Goal: Task Accomplishment & Management: Manage account settings

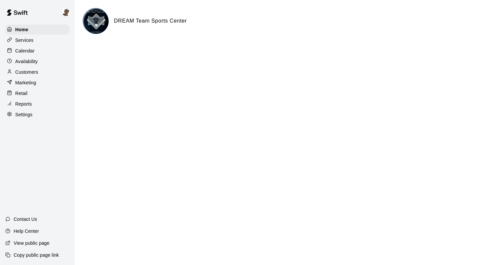
click at [50, 76] on div "Customers" at bounding box center [37, 72] width 64 height 10
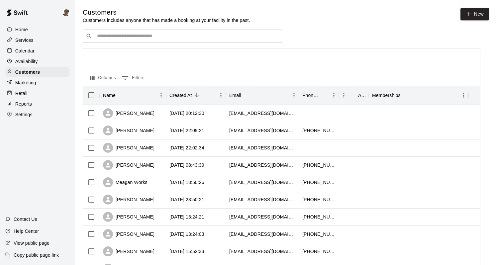
click at [150, 33] on input "Search customers by name or email" at bounding box center [187, 36] width 184 height 7
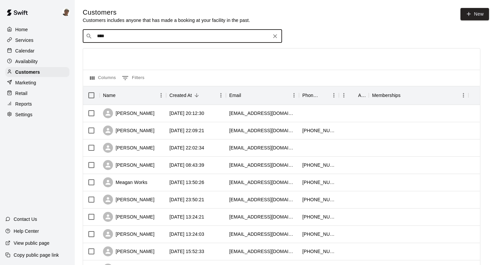
type input "*****"
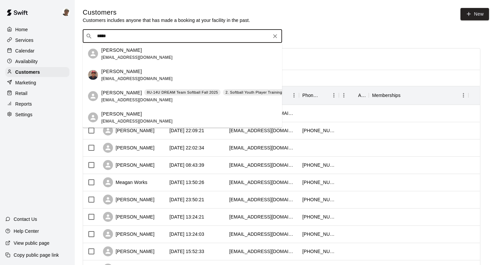
click at [115, 95] on p "[PERSON_NAME]" at bounding box center [121, 92] width 40 height 7
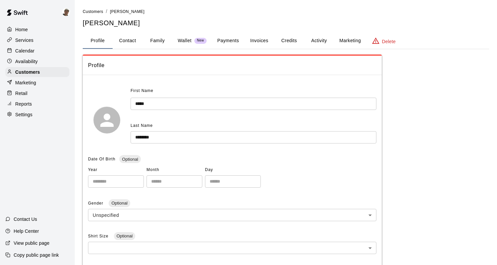
click at [236, 42] on button "Payments" at bounding box center [228, 41] width 32 height 16
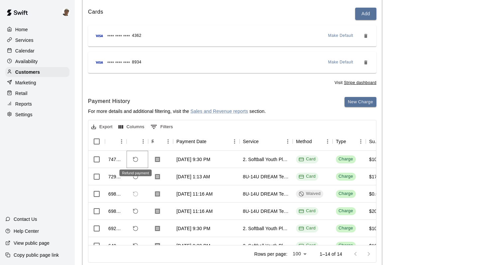
click at [136, 160] on icon "Refund payment" at bounding box center [135, 159] width 6 height 6
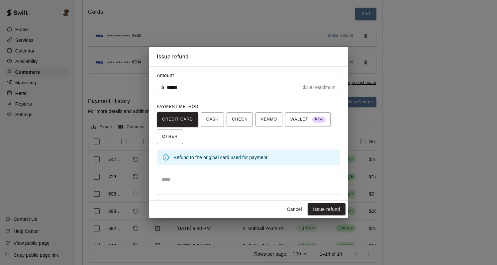
click at [204, 176] on textarea at bounding box center [248, 182] width 174 height 13
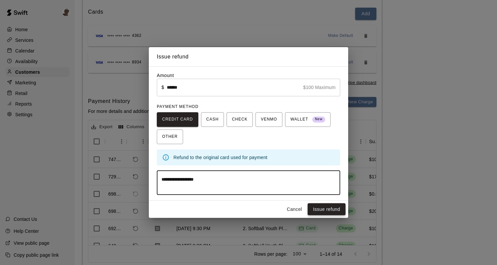
type textarea "**********"
click at [333, 210] on button "Issue refund" at bounding box center [326, 209] width 38 height 12
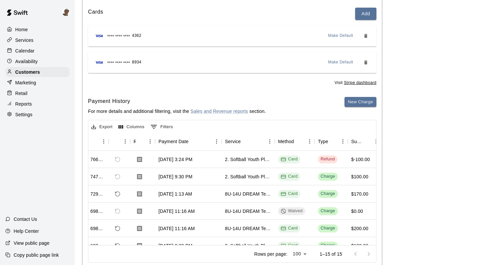
scroll to position [4, 18]
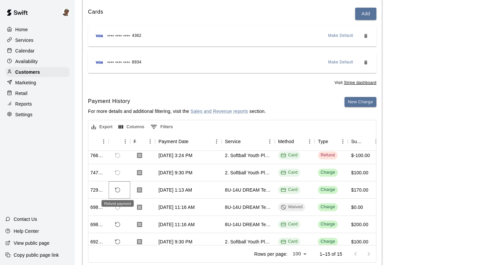
click at [118, 189] on icon "Refund payment" at bounding box center [118, 190] width 6 height 6
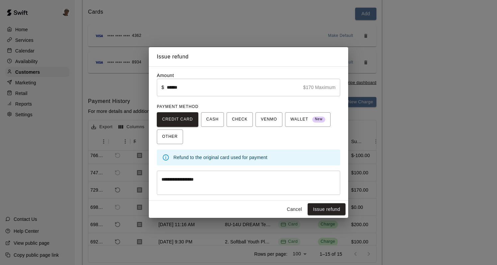
click at [215, 180] on textarea "**********" at bounding box center [248, 182] width 174 height 13
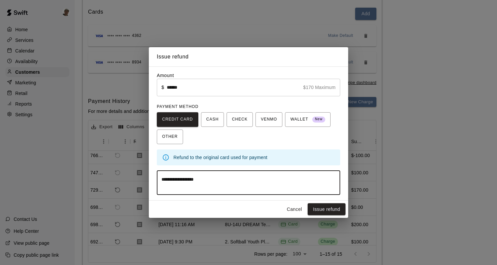
drag, startPoint x: 215, startPoint y: 180, endPoint x: 176, endPoint y: 176, distance: 39.1
click at [176, 176] on div "**********" at bounding box center [248, 183] width 183 height 24
type textarea "**********"
click at [324, 208] on button "Issue refund" at bounding box center [326, 209] width 38 height 12
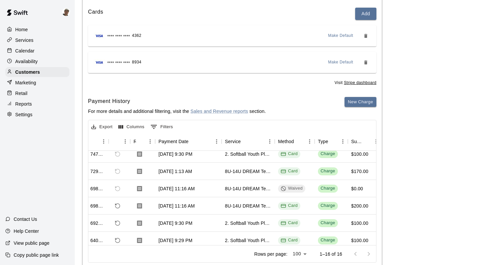
scroll to position [41, 18]
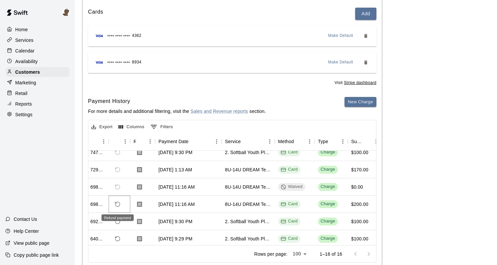
click at [118, 205] on icon "Refund payment" at bounding box center [118, 204] width 6 height 6
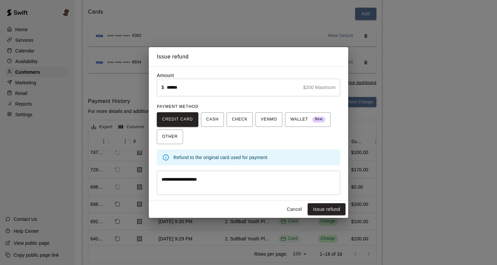
click at [221, 179] on textarea "**********" at bounding box center [248, 182] width 174 height 13
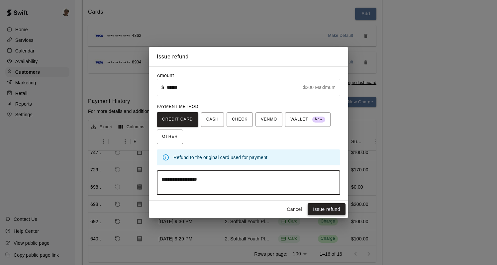
click at [328, 212] on button "Issue refund" at bounding box center [326, 209] width 38 height 12
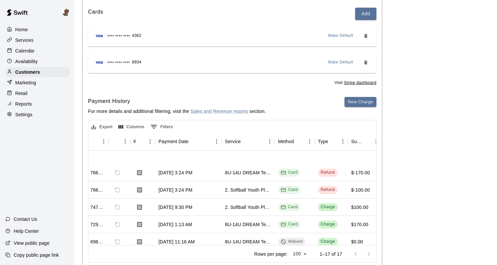
scroll to position [0, 18]
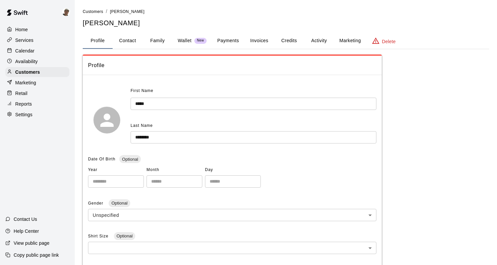
click at [228, 42] on button "Payments" at bounding box center [228, 41] width 32 height 16
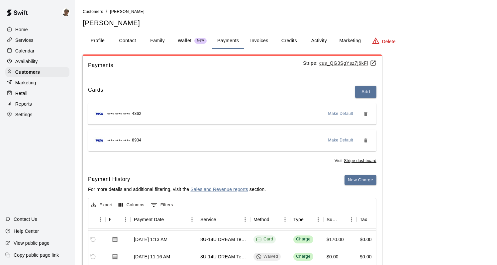
click at [321, 41] on button "Activity" at bounding box center [319, 41] width 30 height 16
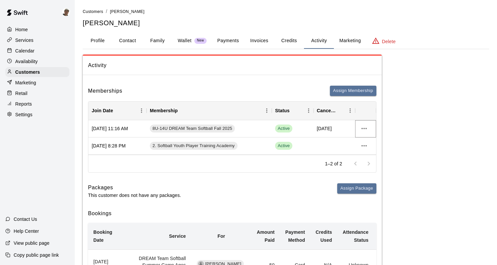
click at [364, 129] on icon "more actions" at bounding box center [364, 128] width 8 height 8
click at [365, 129] on div at bounding box center [248, 132] width 497 height 265
click at [253, 128] on div "8U-14U DREAM Team Softball Fall 2025" at bounding box center [208, 128] width 125 height 17
click at [364, 130] on icon "more actions" at bounding box center [364, 128] width 8 height 8
click at [371, 140] on li "View details" at bounding box center [377, 142] width 38 height 11
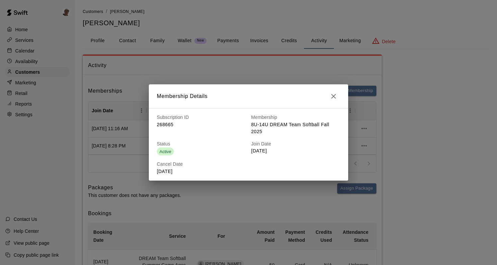
click at [333, 95] on icon "button" at bounding box center [333, 96] width 8 height 8
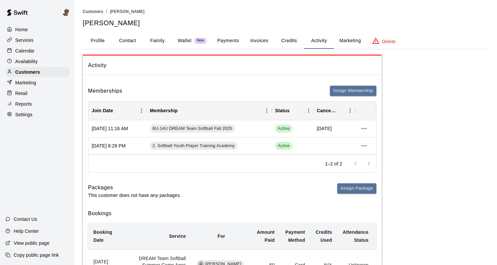
click at [350, 39] on button "Marketing" at bounding box center [350, 41] width 32 height 16
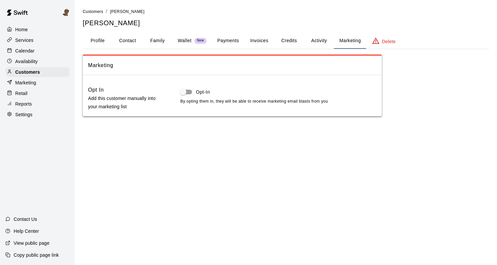
click at [311, 40] on button "Activity" at bounding box center [319, 41] width 30 height 16
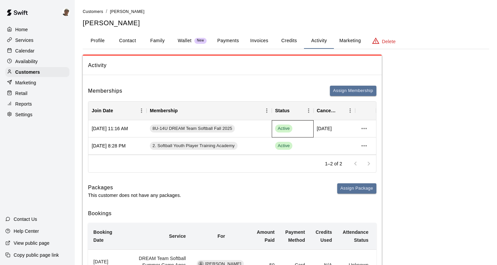
click at [296, 130] on div "Active" at bounding box center [292, 128] width 35 height 8
click at [297, 125] on div "Active" at bounding box center [292, 128] width 35 height 8
click at [200, 128] on span "8U-14U DREAM Team Softball Fall 2025" at bounding box center [192, 128] width 85 height 6
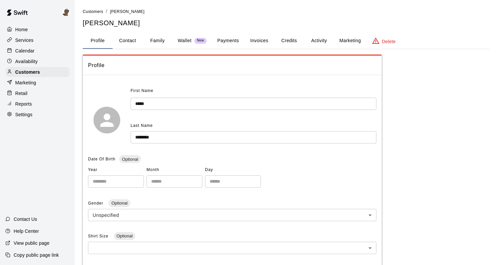
click at [131, 42] on button "Contact" at bounding box center [128, 41] width 30 height 16
select select "**"
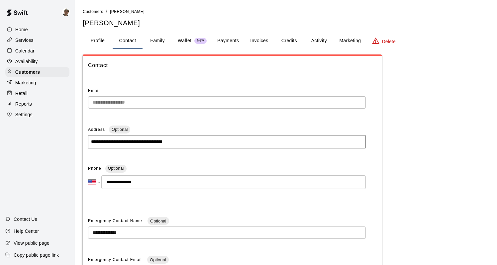
click at [161, 40] on button "Family" at bounding box center [157, 41] width 30 height 16
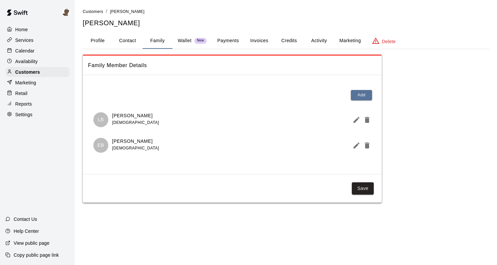
click at [228, 41] on button "Payments" at bounding box center [228, 41] width 32 height 16
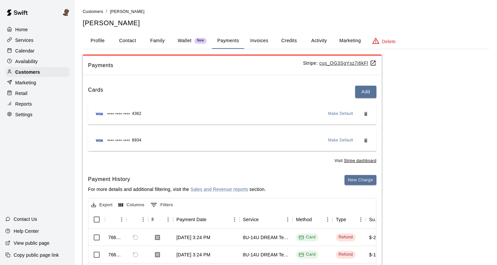
click at [264, 42] on button "Invoices" at bounding box center [259, 41] width 30 height 16
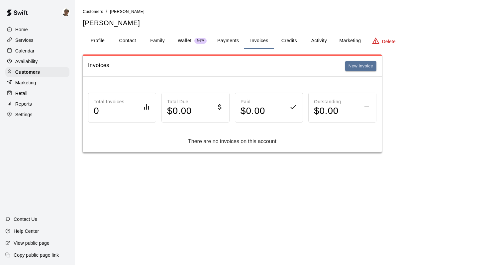
click at [292, 41] on button "Credits" at bounding box center [289, 41] width 30 height 16
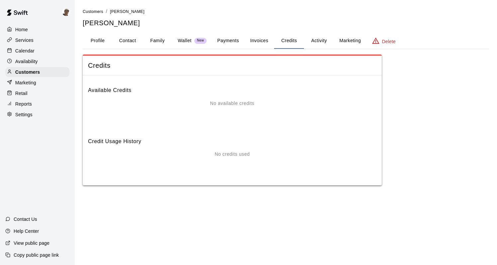
click at [320, 40] on button "Activity" at bounding box center [319, 41] width 30 height 16
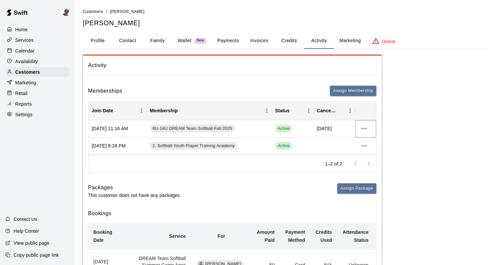
click at [365, 128] on icon "more actions" at bounding box center [363, 128] width 5 height 1
click at [290, 162] on div at bounding box center [248, 132] width 497 height 265
click at [358, 41] on button "Marketing" at bounding box center [350, 41] width 32 height 16
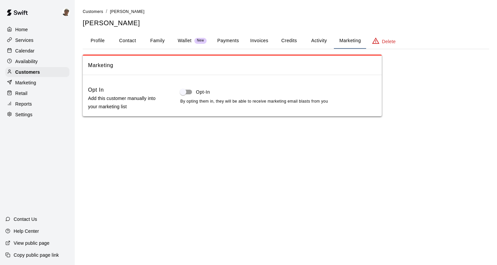
click at [314, 42] on button "Activity" at bounding box center [319, 41] width 30 height 16
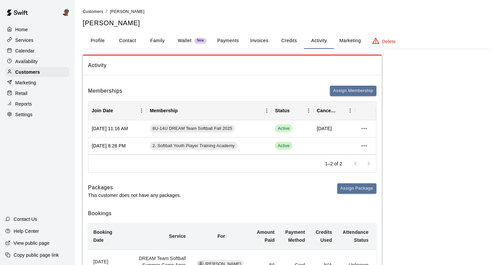
click at [281, 42] on button "Credits" at bounding box center [289, 41] width 30 height 16
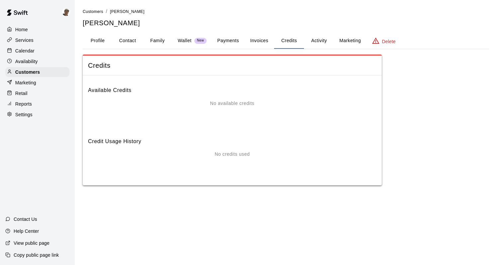
click at [259, 40] on button "Invoices" at bounding box center [259, 41] width 30 height 16
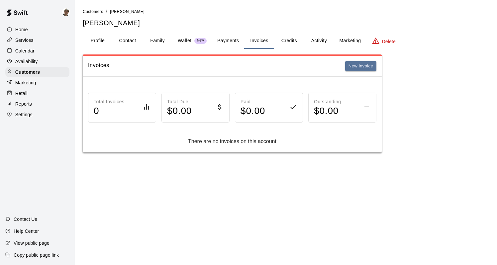
click at [228, 37] on button "Payments" at bounding box center [228, 41] width 32 height 16
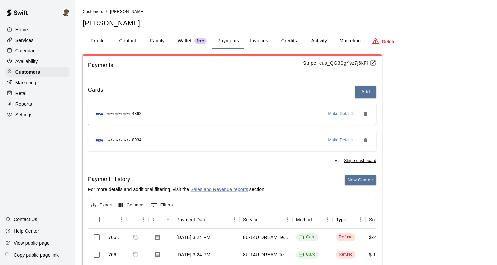
click at [188, 42] on p "Wallet" at bounding box center [185, 40] width 14 height 7
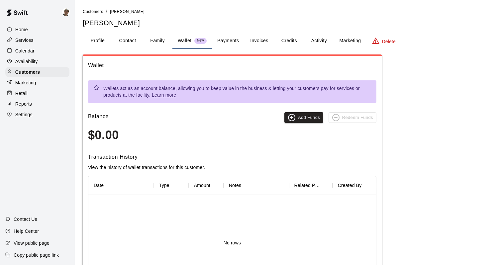
click at [124, 39] on button "Contact" at bounding box center [128, 41] width 30 height 16
select select "**"
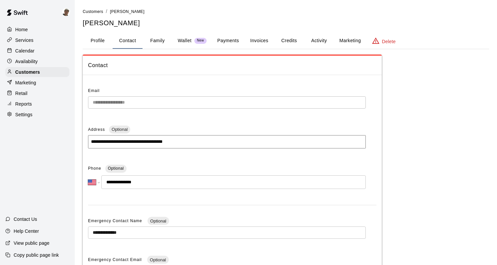
click at [98, 42] on button "Profile" at bounding box center [98, 41] width 30 height 16
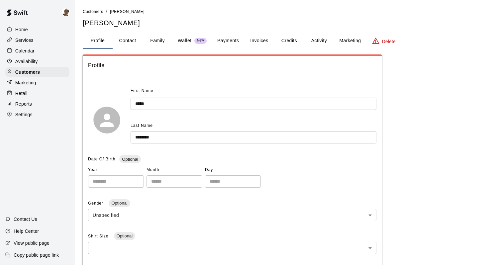
click at [341, 40] on button "Marketing" at bounding box center [350, 41] width 32 height 16
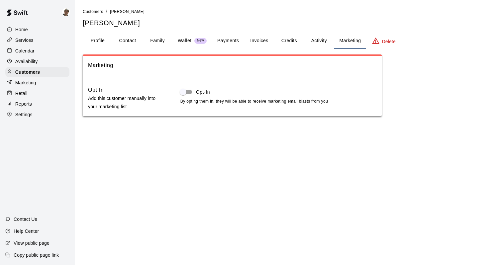
click at [317, 41] on button "Activity" at bounding box center [319, 41] width 30 height 16
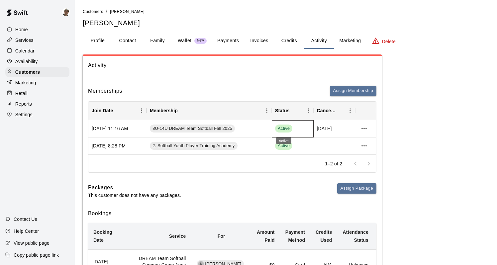
click at [280, 128] on span "Active" at bounding box center [283, 128] width 17 height 6
click at [300, 127] on div "Active" at bounding box center [292, 128] width 35 height 8
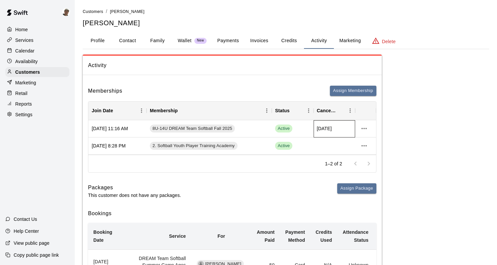
click at [328, 129] on span "Dec 31, 2025" at bounding box center [324, 128] width 15 height 7
click at [365, 129] on icon "more actions" at bounding box center [364, 128] width 8 height 8
click at [299, 88] on div at bounding box center [248, 132] width 497 height 265
click at [195, 111] on div "Membership" at bounding box center [206, 110] width 112 height 19
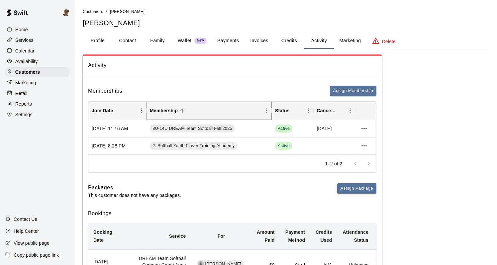
click at [267, 110] on icon "Menu" at bounding box center [266, 111] width 1 height 4
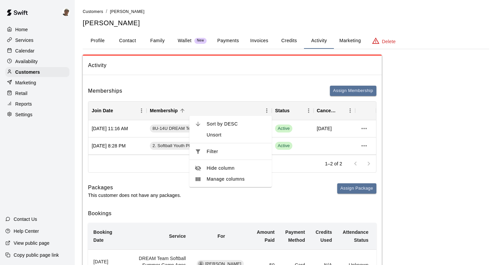
click at [231, 98] on div "Memberships Assign Membership Join Date Membership Status Cancel Date Jul 14, 2…" at bounding box center [232, 129] width 288 height 87
click at [287, 39] on button "Credits" at bounding box center [289, 41] width 30 height 16
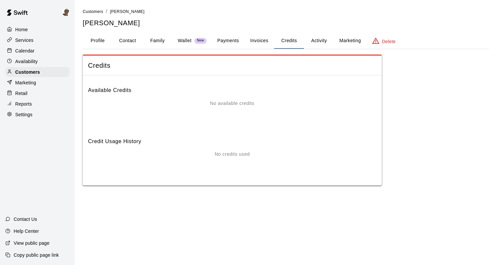
click at [354, 41] on button "Marketing" at bounding box center [350, 41] width 32 height 16
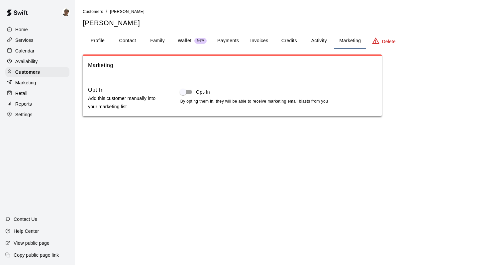
click at [327, 41] on button "Activity" at bounding box center [319, 41] width 30 height 16
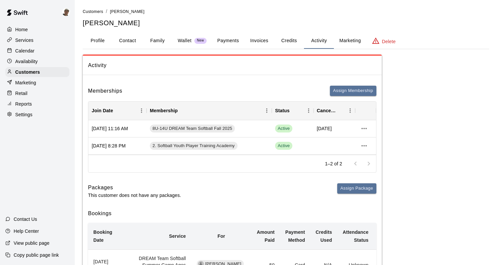
click at [279, 41] on button "Credits" at bounding box center [289, 41] width 30 height 16
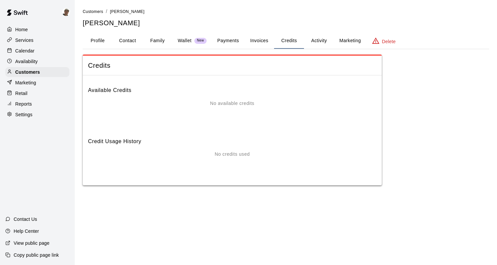
click at [249, 42] on button "Invoices" at bounding box center [259, 41] width 30 height 16
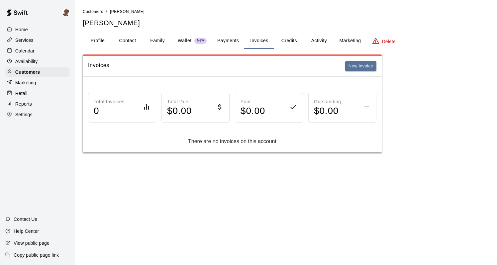
click at [224, 40] on button "Payments" at bounding box center [228, 41] width 32 height 16
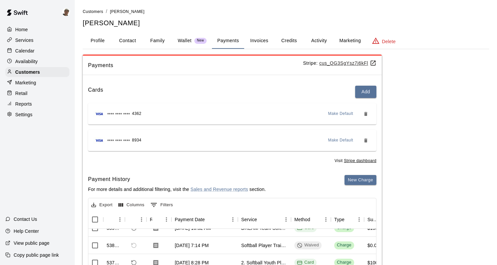
click at [160, 42] on button "Family" at bounding box center [157, 41] width 30 height 16
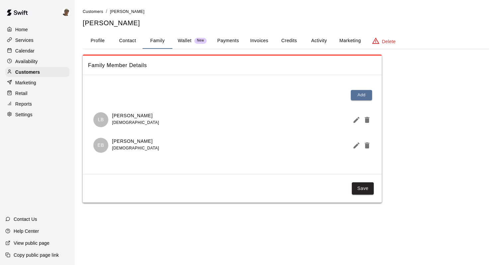
click at [131, 43] on button "Contact" at bounding box center [128, 41] width 30 height 16
select select "**"
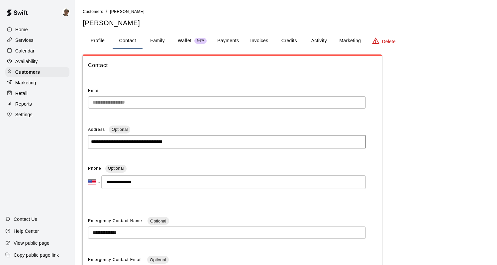
click at [160, 42] on button "Family" at bounding box center [157, 41] width 30 height 16
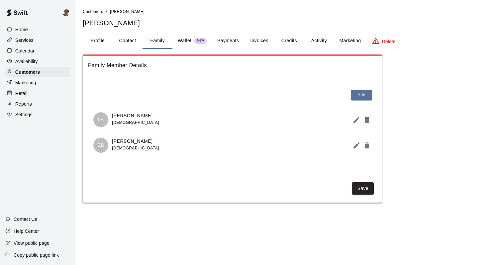
click at [104, 40] on button "Profile" at bounding box center [98, 41] width 30 height 16
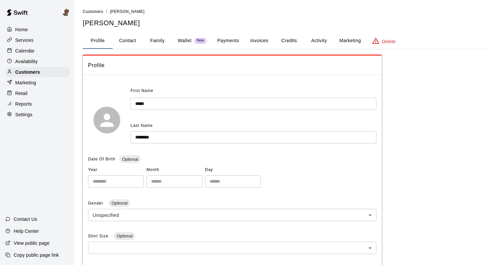
click at [236, 40] on button "Payments" at bounding box center [228, 41] width 32 height 16
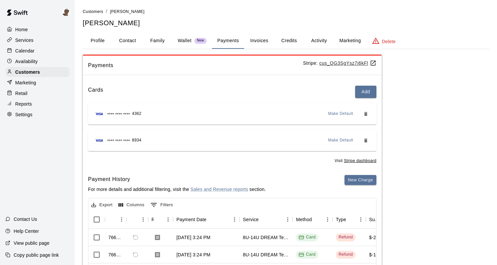
click at [54, 114] on div "Settings" at bounding box center [37, 115] width 64 height 10
select select "**"
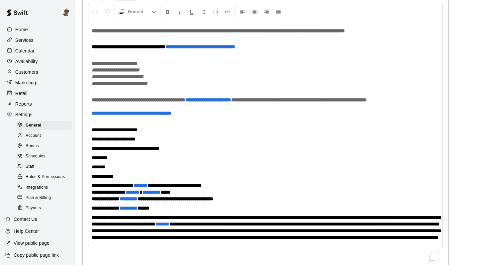
scroll to position [1535, 0]
click at [53, 42] on div "Services" at bounding box center [37, 40] width 64 height 10
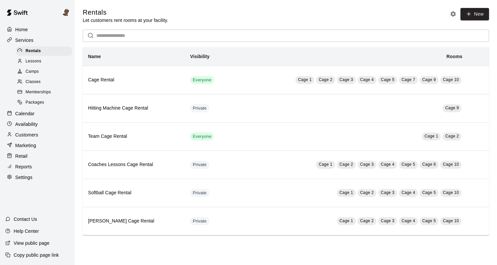
click at [56, 90] on div "Memberships" at bounding box center [44, 92] width 56 height 9
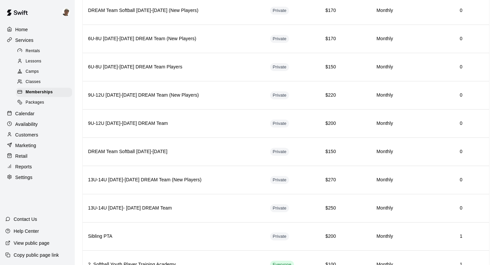
scroll to position [440, 0]
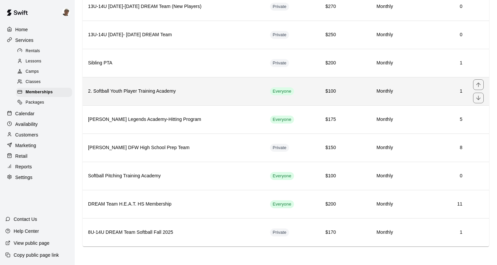
click at [417, 95] on h6 "1" at bounding box center [432, 91] width 59 height 7
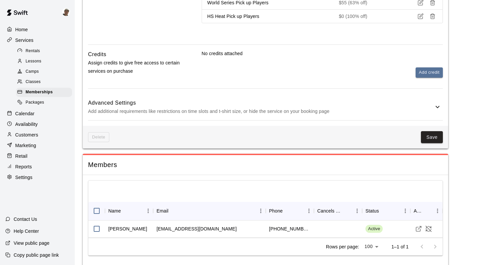
scroll to position [968, 0]
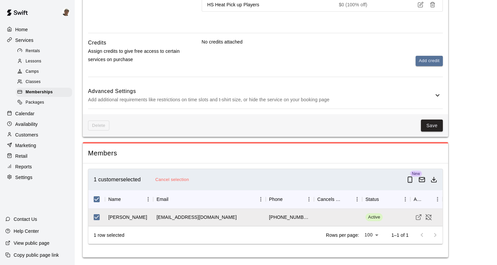
click at [185, 178] on button "Cancel selection" at bounding box center [171, 180] width 37 height 10
click at [392, 217] on div "Active" at bounding box center [386, 217] width 48 height 17
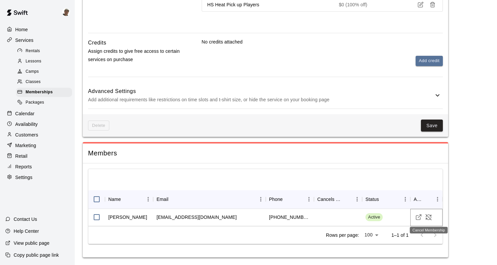
click at [428, 217] on icon "Cancel Membership" at bounding box center [428, 217] width 6 height 6
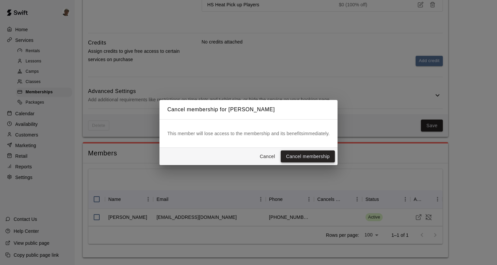
click at [313, 157] on button "Cancel membership" at bounding box center [307, 156] width 54 height 12
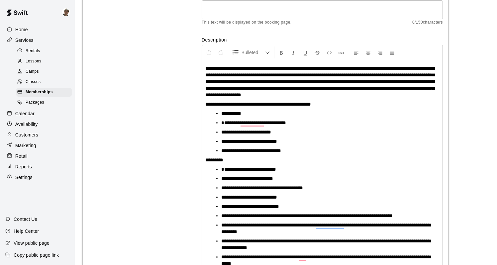
scroll to position [0, 0]
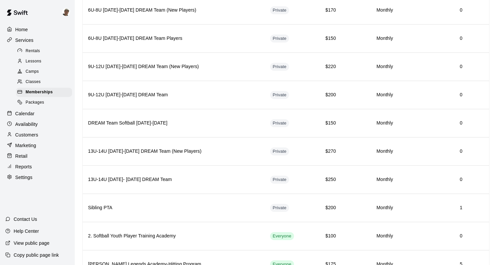
scroll to position [440, 0]
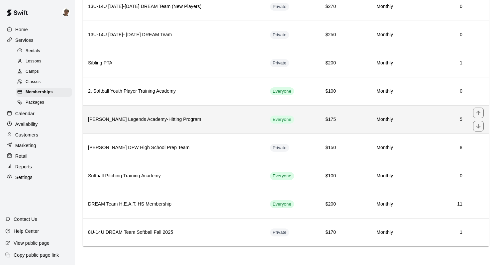
click at [236, 120] on h6 "[PERSON_NAME] Legends Academy-Hitting Program" at bounding box center [173, 119] width 171 height 7
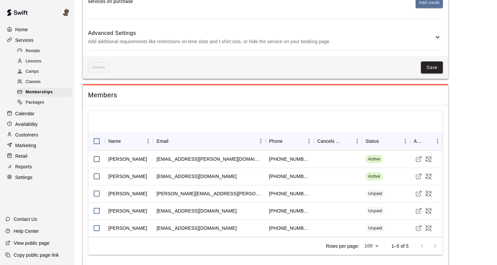
scroll to position [673, 0]
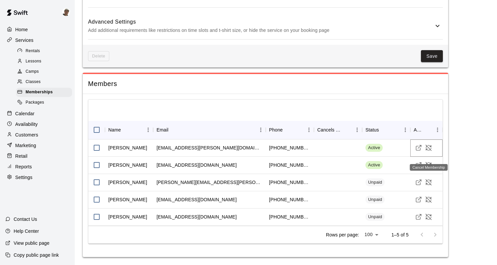
click at [429, 148] on icon "Cancel Membership" at bounding box center [428, 148] width 6 height 6
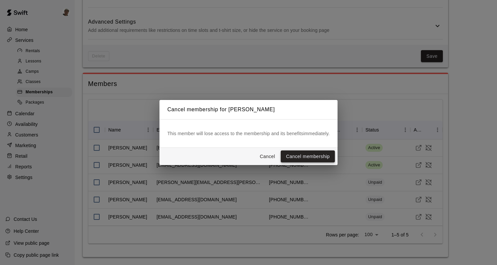
click at [323, 156] on button "Cancel membership" at bounding box center [307, 156] width 54 height 12
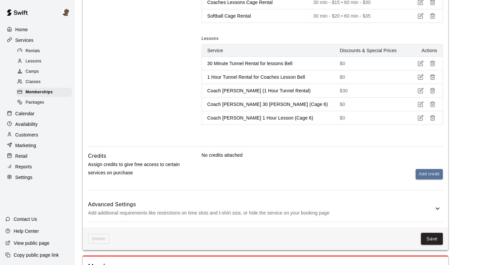
scroll to position [656, 0]
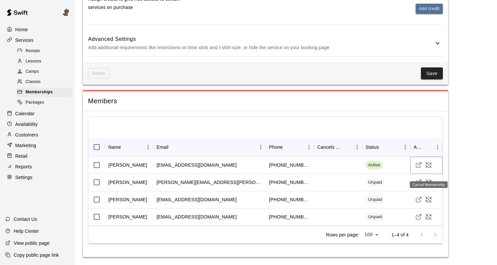
click at [427, 164] on icon "Cancel Membership" at bounding box center [428, 165] width 7 height 7
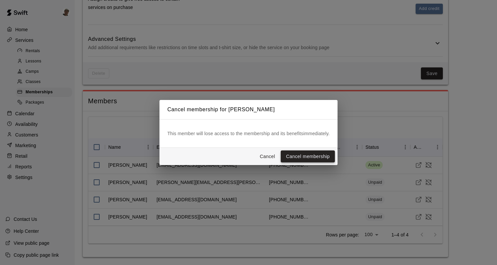
click at [319, 157] on button "Cancel membership" at bounding box center [307, 156] width 54 height 12
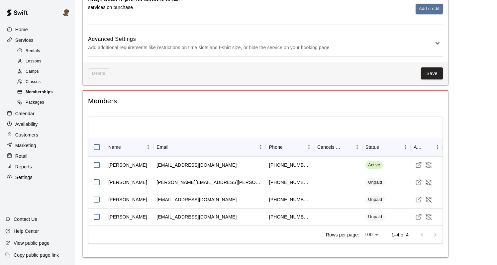
click at [55, 91] on div "Memberships" at bounding box center [44, 92] width 56 height 9
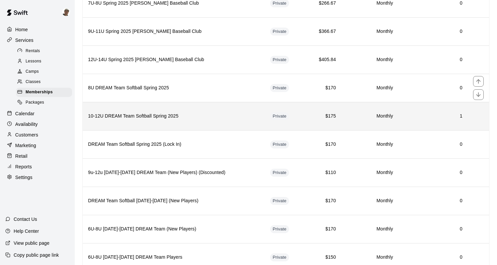
scroll to position [77, 0]
click at [228, 112] on h6 "10-12U DREAM Team Softball Spring 2025" at bounding box center [173, 115] width 171 height 7
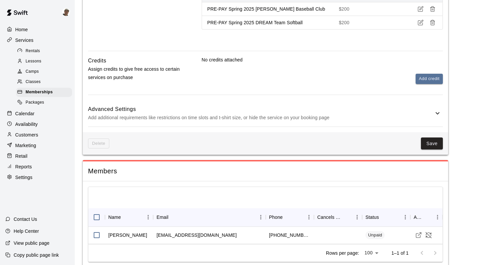
scroll to position [640, 0]
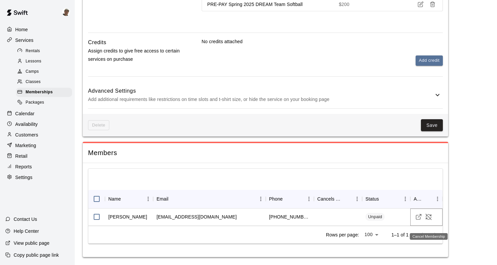
click at [430, 217] on icon "Cancel Membership" at bounding box center [428, 216] width 7 height 7
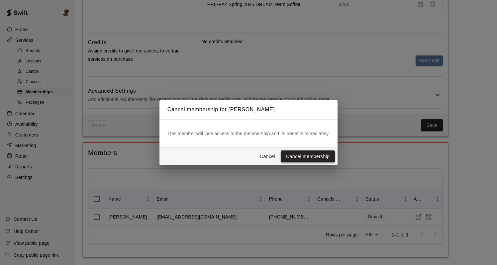
click at [319, 156] on button "Cancel membership" at bounding box center [307, 156] width 54 height 12
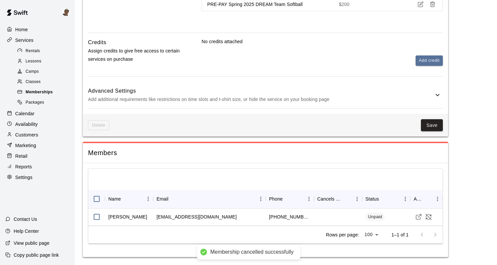
click at [55, 94] on div "Memberships" at bounding box center [44, 92] width 56 height 9
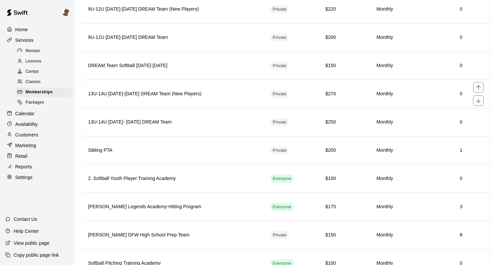
scroll to position [358, 0]
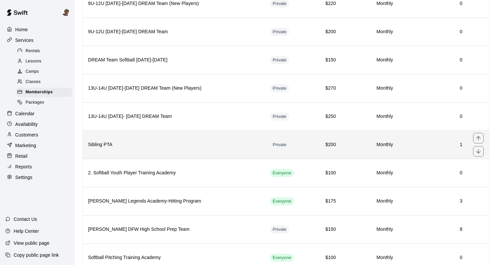
click at [216, 145] on h6 "Sibling PTA" at bounding box center [173, 144] width 171 height 7
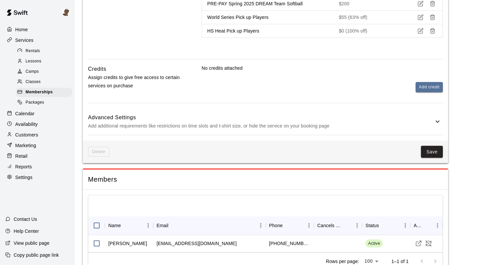
scroll to position [717, 0]
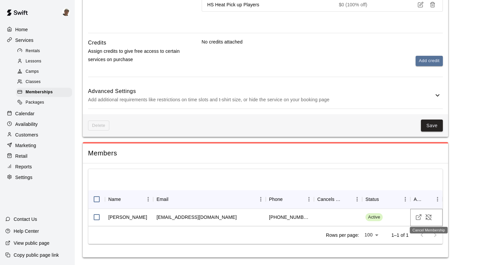
click at [430, 218] on icon "Cancel Membership" at bounding box center [428, 217] width 7 height 7
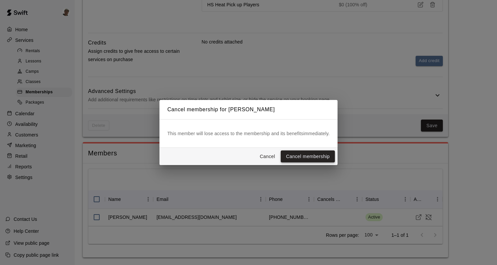
click at [304, 157] on button "Cancel membership" at bounding box center [307, 156] width 54 height 12
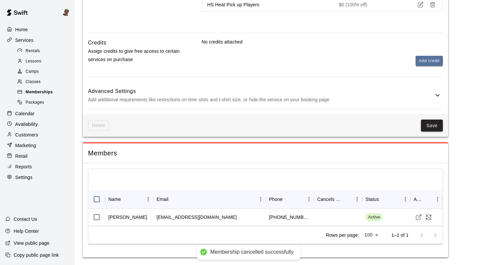
click at [57, 91] on div "Memberships" at bounding box center [44, 92] width 56 height 9
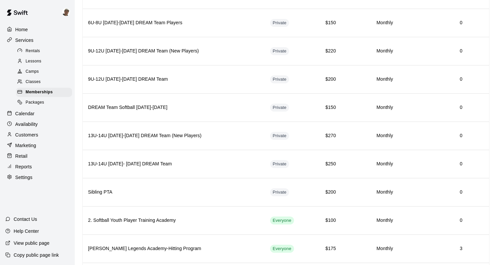
scroll to position [440, 0]
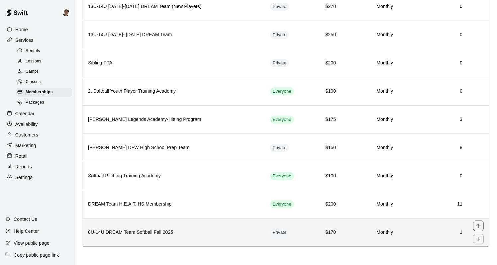
click at [243, 229] on h6 "8U-14U DREAM Team Softball Fall 2025" at bounding box center [173, 232] width 171 height 7
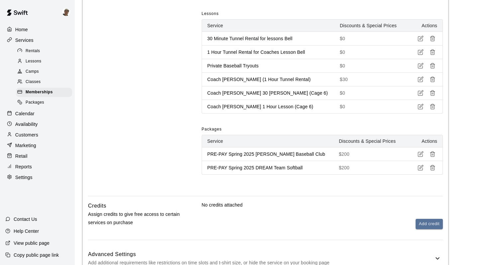
scroll to position [640, 0]
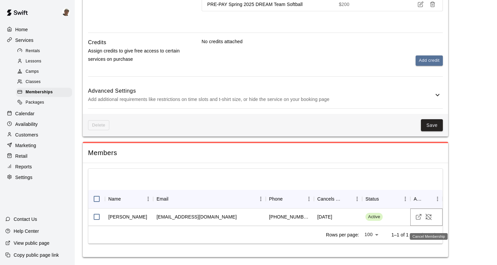
click at [429, 218] on icon "Cancel Membership" at bounding box center [428, 217] width 6 height 6
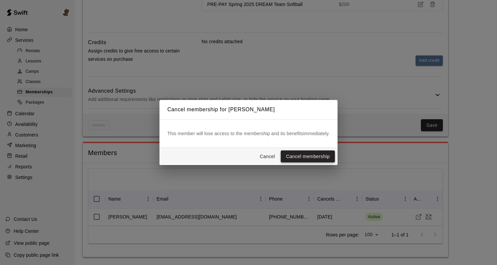
click at [305, 154] on button "Cancel membership" at bounding box center [307, 156] width 54 height 12
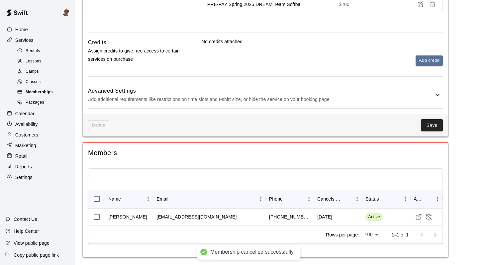
click at [56, 92] on div "Memberships" at bounding box center [44, 92] width 56 height 9
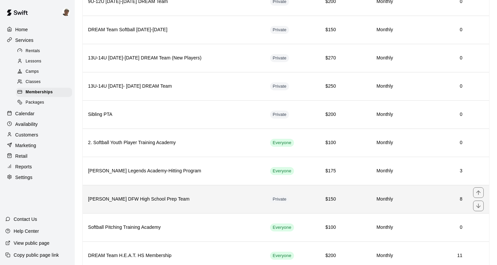
scroll to position [386, 0]
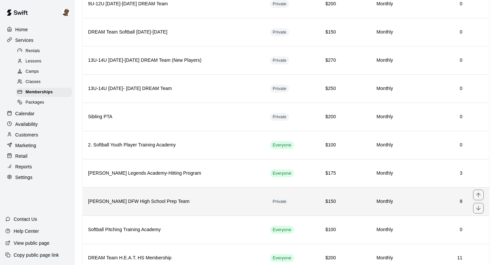
click at [225, 199] on h6 "[PERSON_NAME] DFW High School Prep Team" at bounding box center [173, 201] width 171 height 7
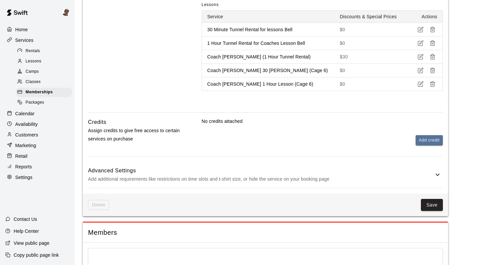
scroll to position [402, 0]
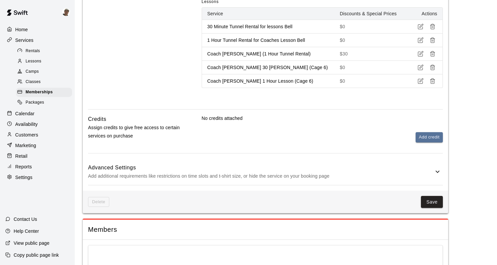
click at [281, 168] on h6 "Advanced Settings" at bounding box center [260, 167] width 345 height 9
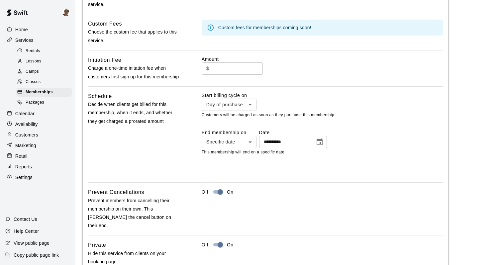
scroll to position [616, 0]
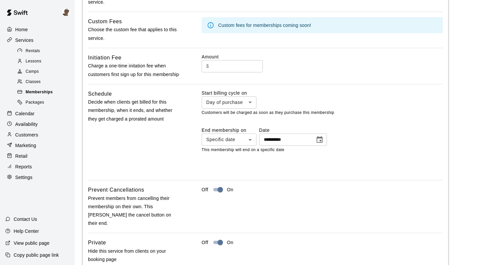
click at [59, 94] on div "Memberships" at bounding box center [44, 92] width 56 height 9
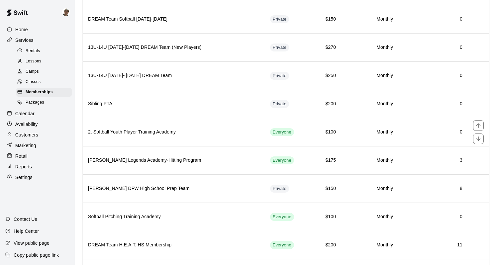
scroll to position [398, 0]
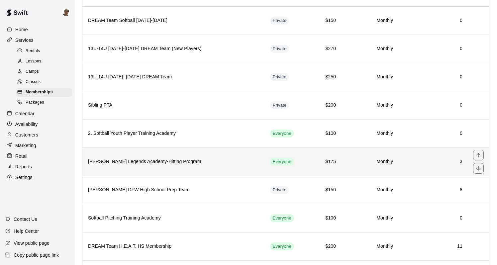
click at [196, 154] on th "[PERSON_NAME] Legends Academy-Hitting Program" at bounding box center [174, 161] width 182 height 28
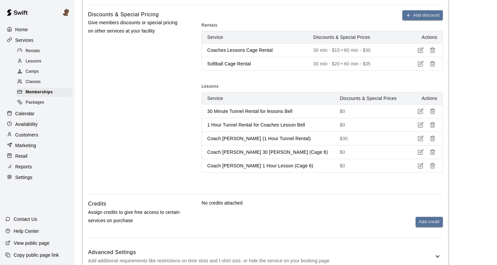
scroll to position [656, 0]
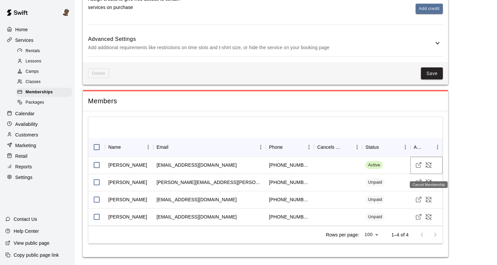
click at [428, 164] on icon "Cancel Membership" at bounding box center [428, 165] width 6 height 6
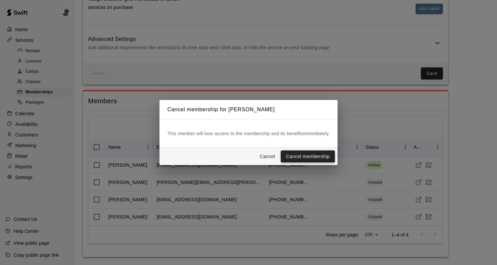
click at [317, 158] on button "Cancel membership" at bounding box center [307, 156] width 54 height 12
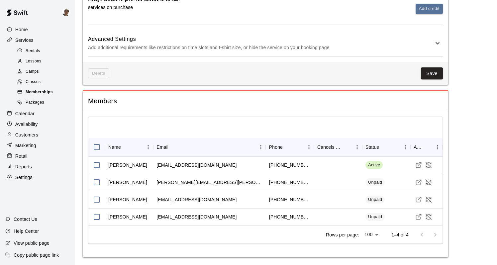
click at [59, 94] on div "Memberships" at bounding box center [44, 92] width 56 height 9
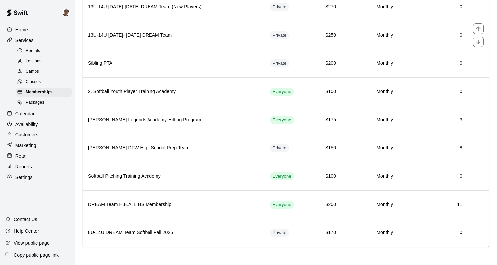
scroll to position [440, 0]
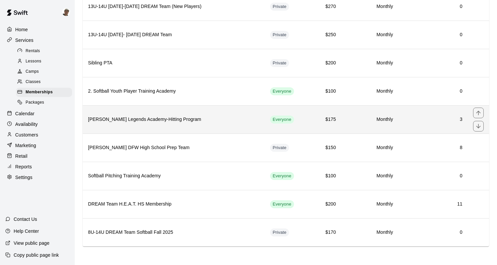
click at [223, 122] on h6 "[PERSON_NAME] Legends Academy-Hitting Program" at bounding box center [173, 119] width 171 height 7
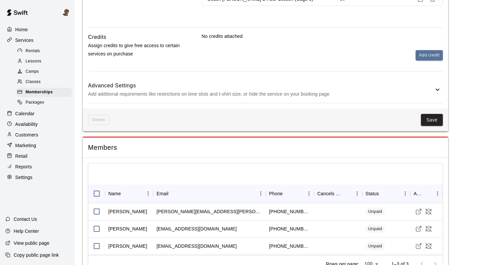
scroll to position [639, 0]
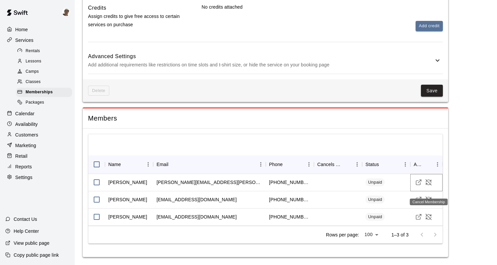
click at [427, 184] on icon "Cancel Membership" at bounding box center [428, 182] width 7 height 7
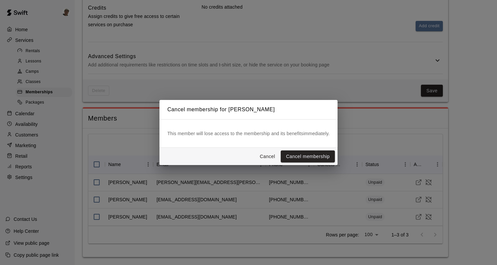
click at [363, 140] on div "Cancel membership for [PERSON_NAME] This member will lose access to the members…" at bounding box center [248, 132] width 497 height 265
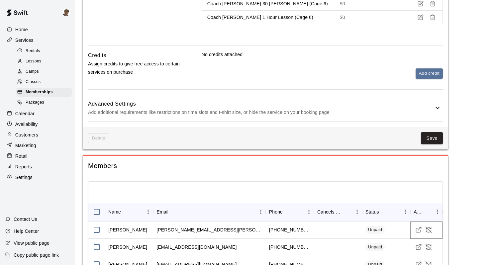
scroll to position [541, 0]
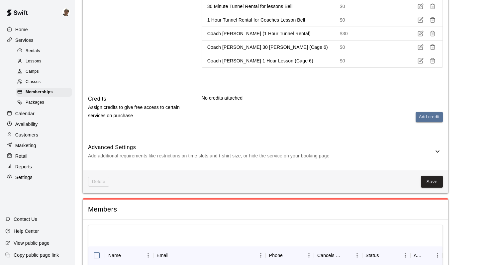
click at [367, 152] on h6 "Advanced Settings" at bounding box center [260, 147] width 345 height 9
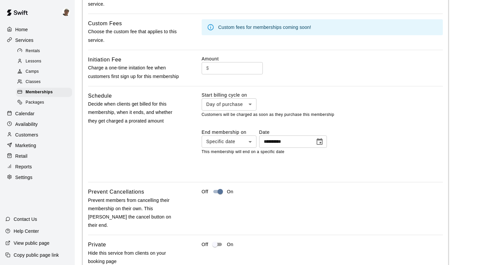
scroll to position [736, 0]
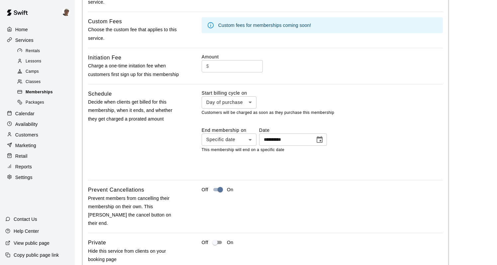
click at [57, 91] on div "Memberships" at bounding box center [44, 92] width 56 height 9
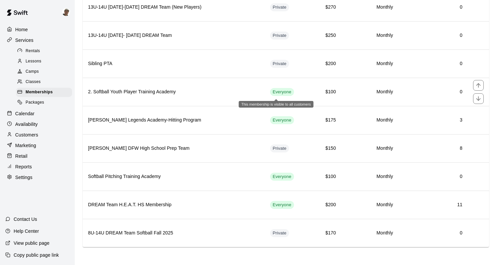
scroll to position [440, 0]
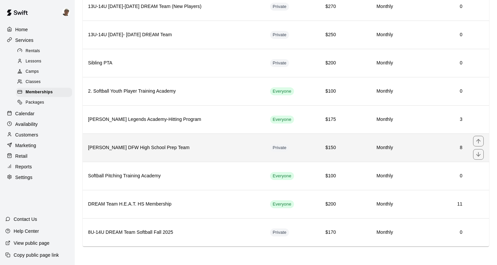
click at [242, 145] on h6 "[PERSON_NAME] DFW High School Prep Team" at bounding box center [173, 147] width 171 height 7
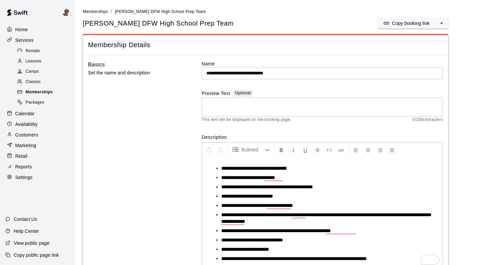
click at [56, 92] on div "Memberships" at bounding box center [44, 92] width 56 height 9
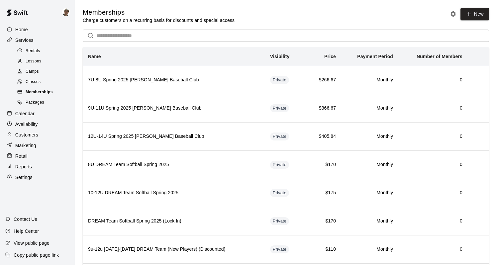
click at [49, 92] on span "Memberships" at bounding box center [39, 92] width 27 height 7
click at [31, 30] on div "Home" at bounding box center [37, 30] width 64 height 10
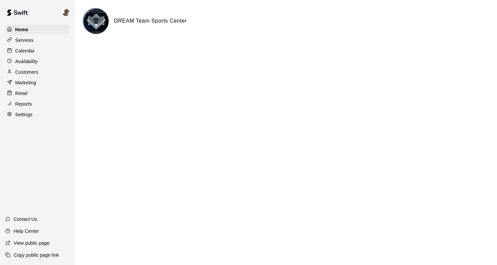
click at [44, 71] on div "Customers" at bounding box center [37, 72] width 64 height 10
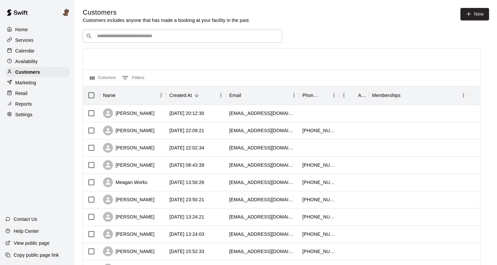
click at [222, 41] on div "​ ​" at bounding box center [182, 36] width 199 height 13
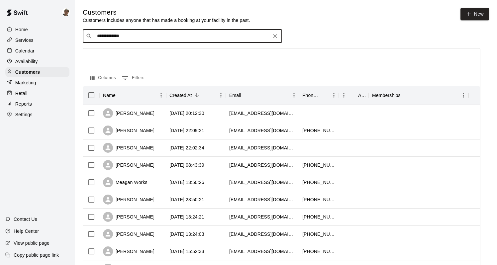
type input "**********"
click at [210, 54] on div "[PERSON_NAME] [PERSON_NAME] DFW High School Prep Team [EMAIL_ADDRESS][DOMAIN_NA…" at bounding box center [188, 53] width 175 height 14
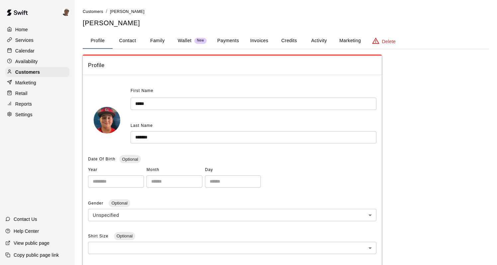
click at [317, 40] on button "Activity" at bounding box center [319, 41] width 30 height 16
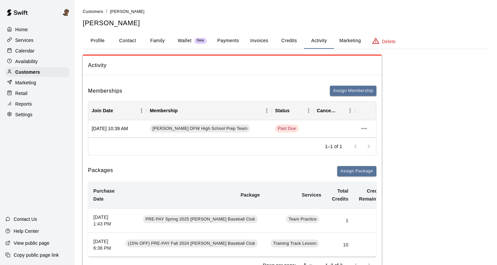
click at [230, 40] on button "Payments" at bounding box center [228, 41] width 32 height 16
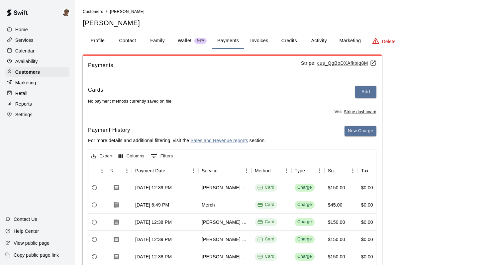
scroll to position [0, 41]
